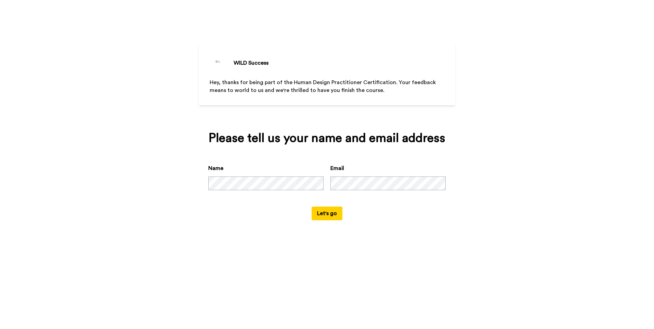
drag, startPoint x: 319, startPoint y: 215, endPoint x: 240, endPoint y: 203, distance: 79.5
click at [240, 203] on div "Name Email" at bounding box center [326, 185] width 237 height 42
click at [325, 214] on button "Let's go" at bounding box center [326, 213] width 31 height 14
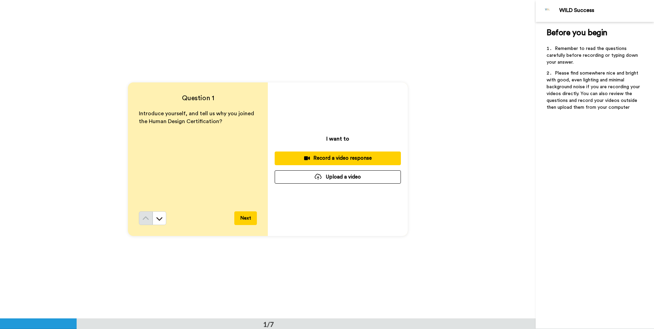
click at [242, 219] on button "Next" at bounding box center [245, 218] width 23 height 14
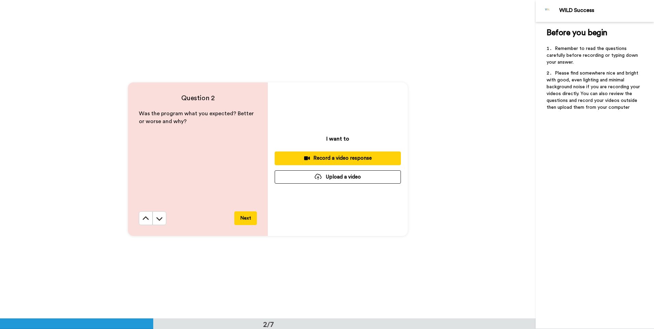
scroll to position [319, 0]
click at [145, 215] on icon at bounding box center [145, 218] width 7 height 7
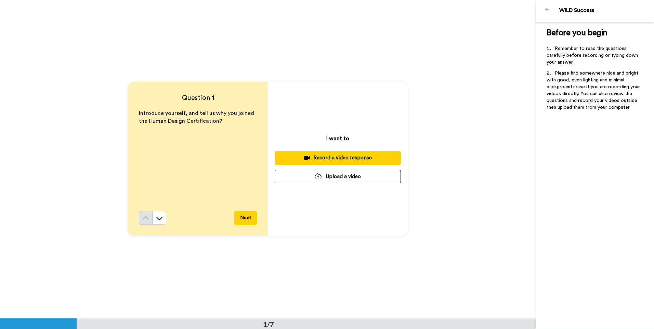
scroll to position [0, 0]
click at [159, 216] on icon at bounding box center [159, 218] width 7 height 7
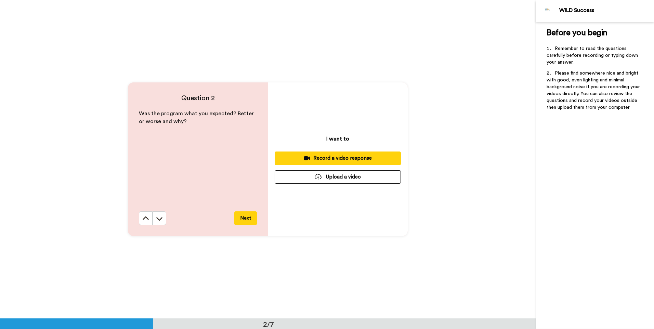
scroll to position [319, 0]
click at [159, 216] on icon at bounding box center [159, 218] width 7 height 7
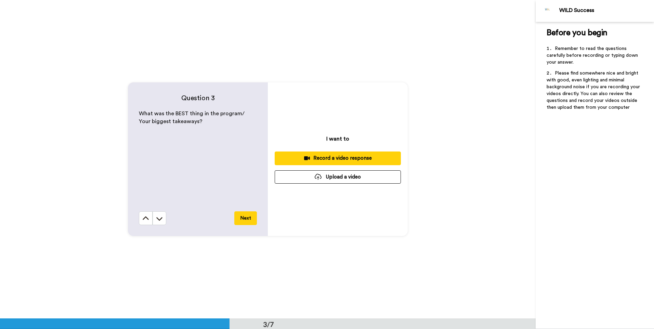
scroll to position [637, 0]
click at [159, 217] on icon at bounding box center [159, 218] width 7 height 7
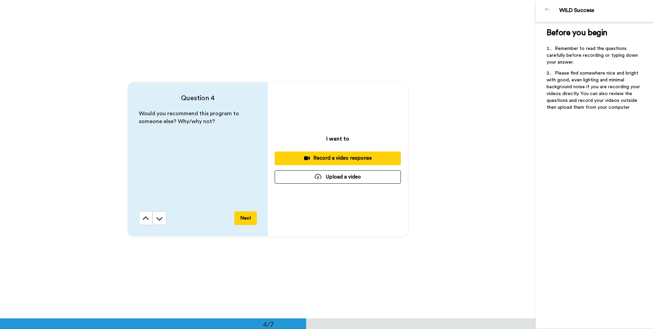
scroll to position [955, 0]
click at [158, 219] on icon at bounding box center [159, 218] width 6 height 3
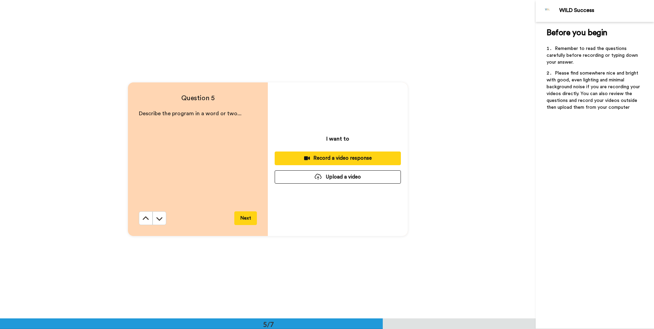
scroll to position [1273, 0]
click at [160, 216] on icon at bounding box center [159, 218] width 7 height 7
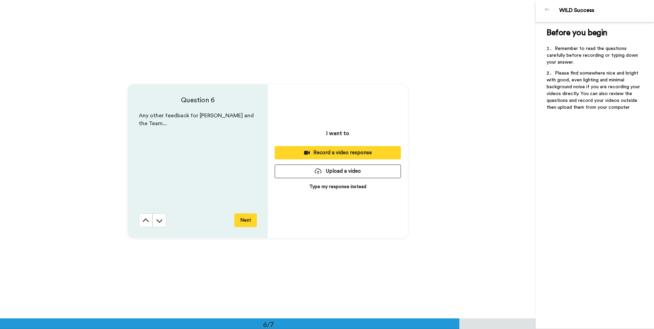
scroll to position [1591, 0]
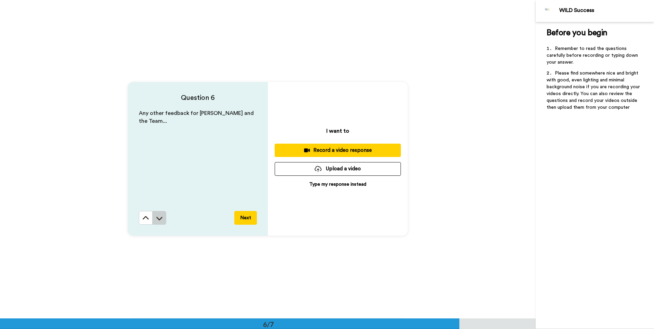
click at [160, 220] on icon at bounding box center [159, 218] width 7 height 7
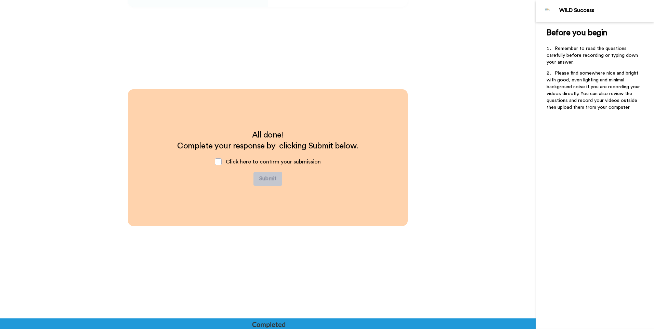
scroll to position [1819, 0]
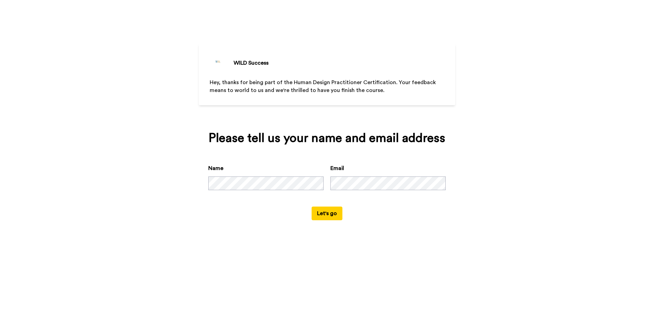
click at [331, 213] on button "Let's go" at bounding box center [326, 213] width 31 height 14
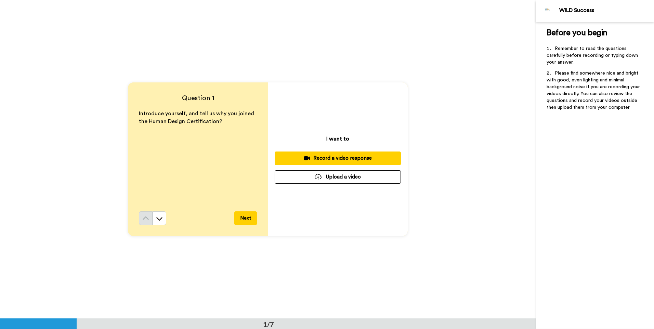
click at [342, 160] on div "Record a video response" at bounding box center [337, 157] width 115 height 7
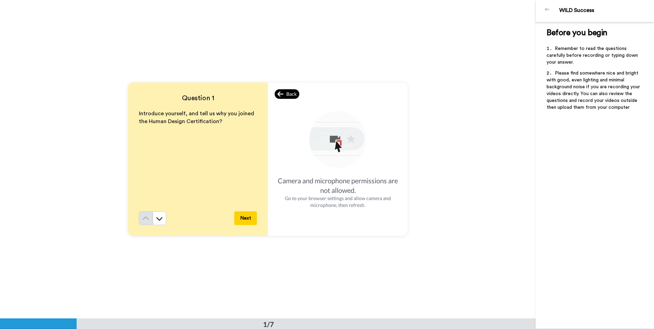
click at [278, 95] on icon at bounding box center [280, 94] width 6 height 7
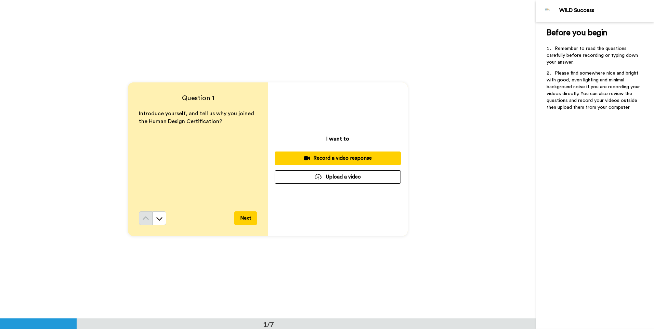
click at [337, 179] on button "Upload a video" at bounding box center [337, 176] width 126 height 13
click at [157, 217] on icon at bounding box center [159, 218] width 7 height 7
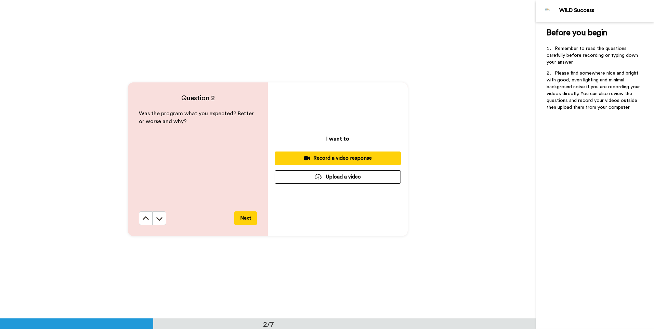
scroll to position [319, 0]
click at [162, 220] on button at bounding box center [159, 218] width 14 height 14
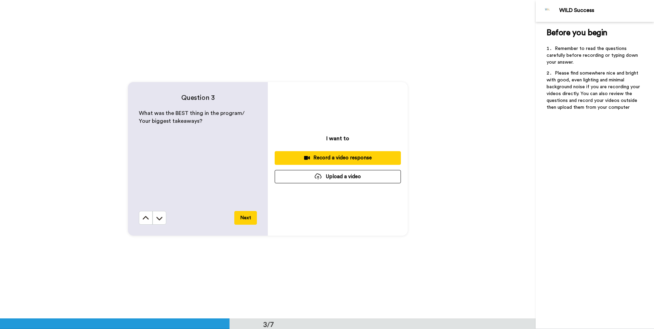
scroll to position [637, 0]
click at [156, 221] on icon at bounding box center [159, 218] width 7 height 7
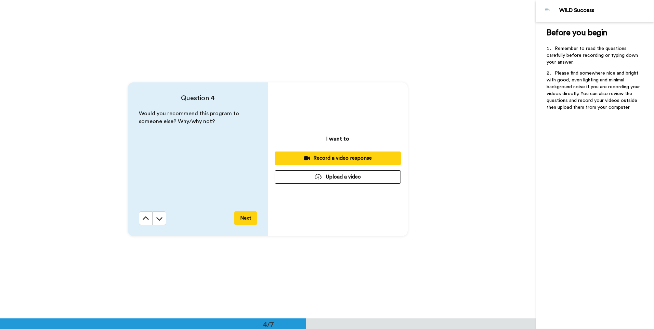
scroll to position [955, 0]
click at [156, 218] on icon at bounding box center [159, 218] width 6 height 3
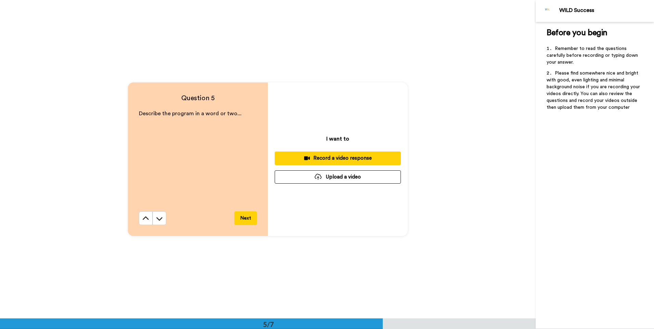
scroll to position [1273, 0]
click at [158, 218] on icon at bounding box center [159, 218] width 7 height 7
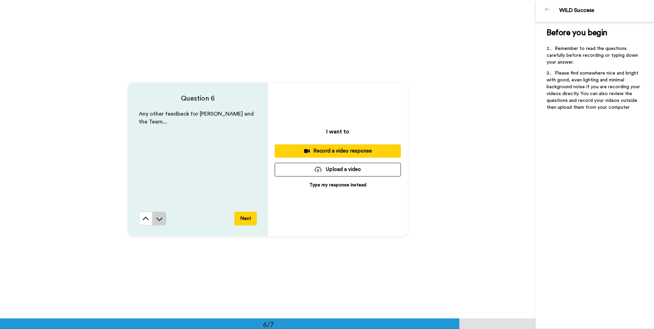
scroll to position [1591, 0]
click at [159, 220] on icon at bounding box center [159, 218] width 7 height 7
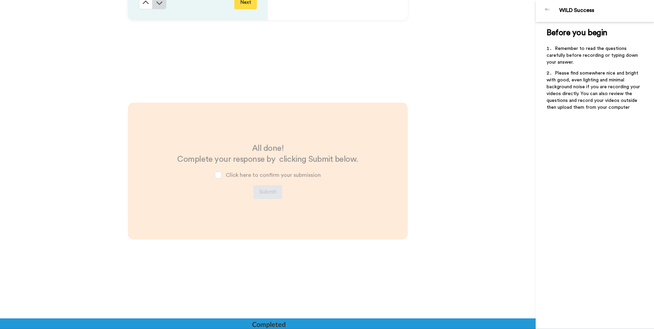
scroll to position [1819, 0]
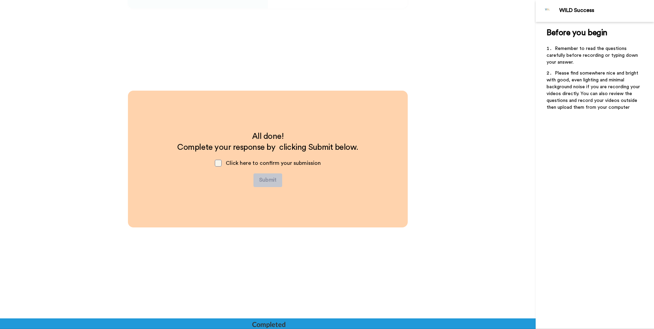
click at [217, 163] on span at bounding box center [218, 163] width 7 height 7
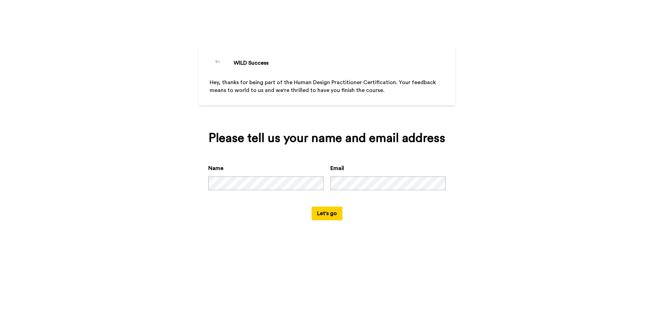
click at [331, 213] on button "Let's go" at bounding box center [326, 213] width 31 height 14
